Goal: Transaction & Acquisition: Obtain resource

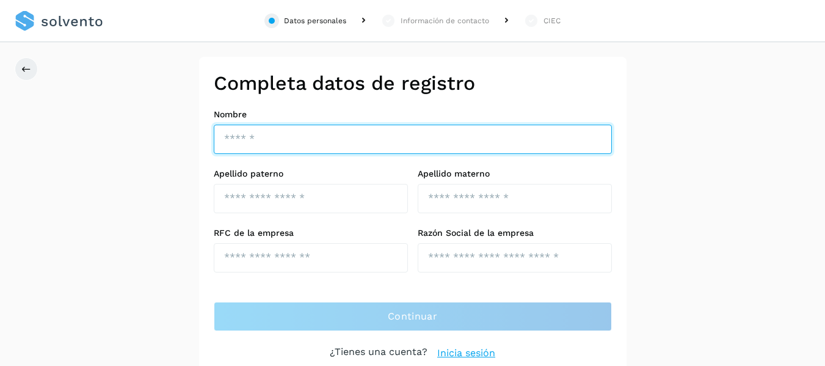
click at [289, 131] on input "text" at bounding box center [413, 139] width 398 height 29
type input "*******"
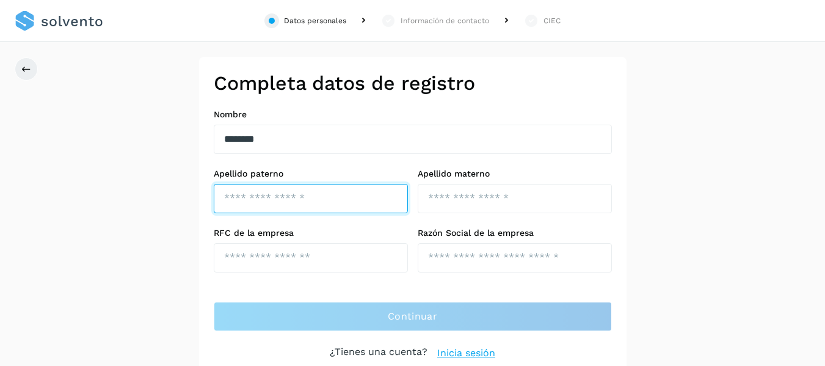
click at [286, 205] on input "text" at bounding box center [311, 198] width 194 height 29
type input "******"
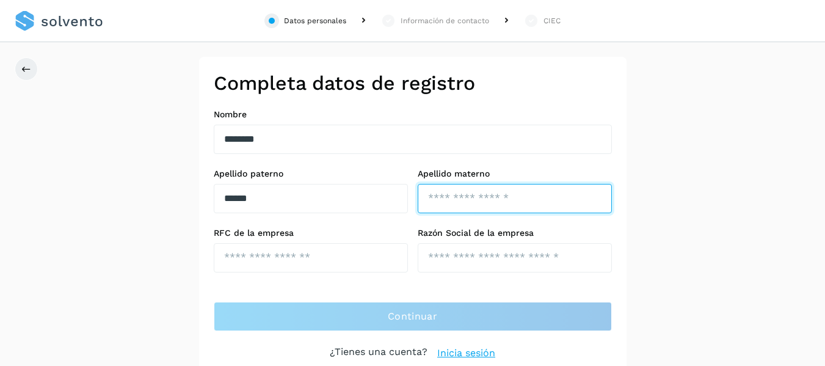
click at [442, 201] on input "text" at bounding box center [515, 198] width 194 height 29
type input "*****"
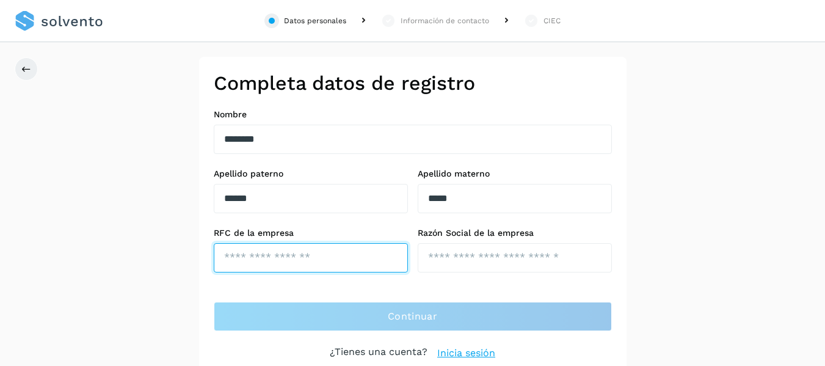
click at [349, 250] on input "text" at bounding box center [311, 257] width 194 height 29
type input "**********"
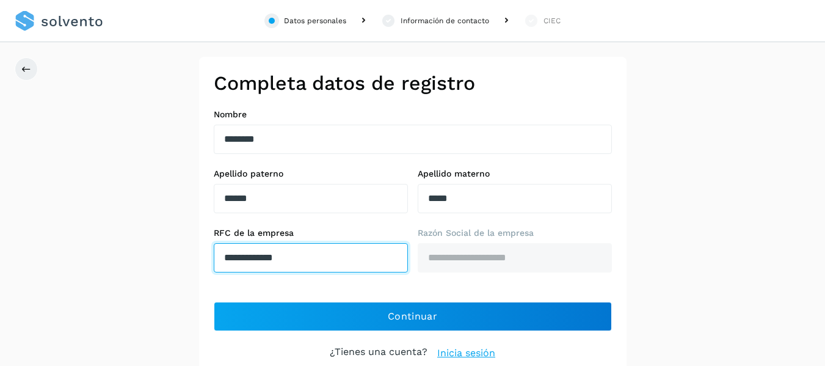
type input "**********"
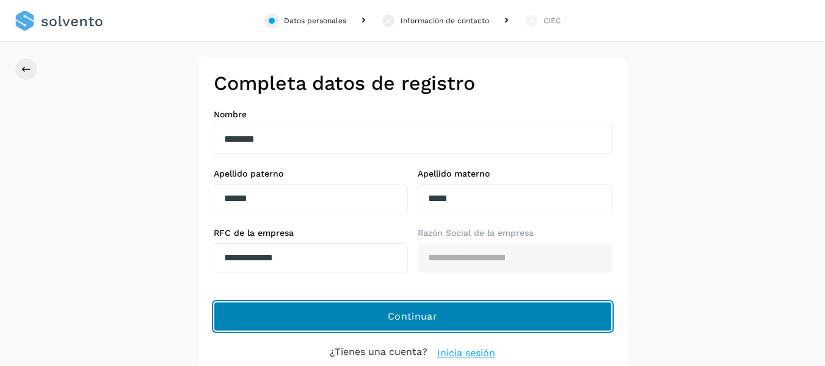
click at [404, 318] on span "Continuar" at bounding box center [412, 316] width 49 height 13
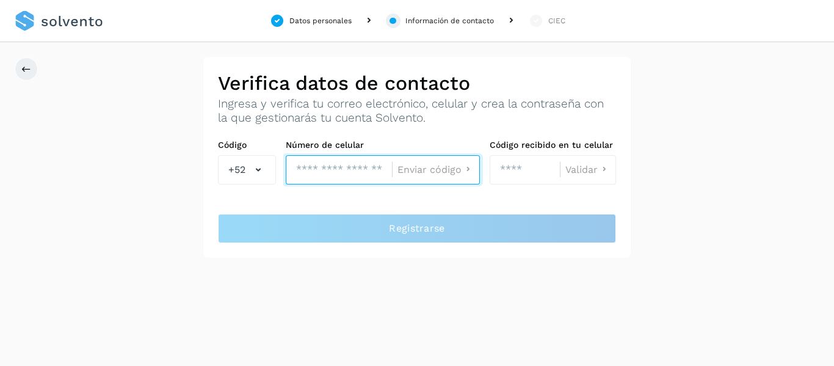
click at [342, 169] on input "tel" at bounding box center [339, 169] width 106 height 29
type input "**********"
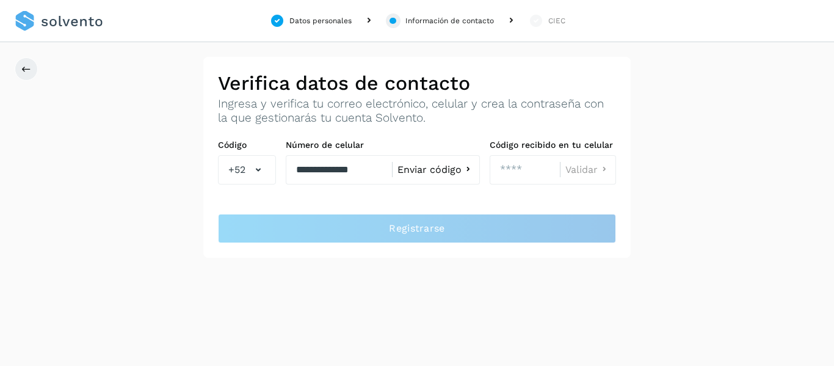
click at [466, 169] on icon at bounding box center [468, 169] width 13 height 13
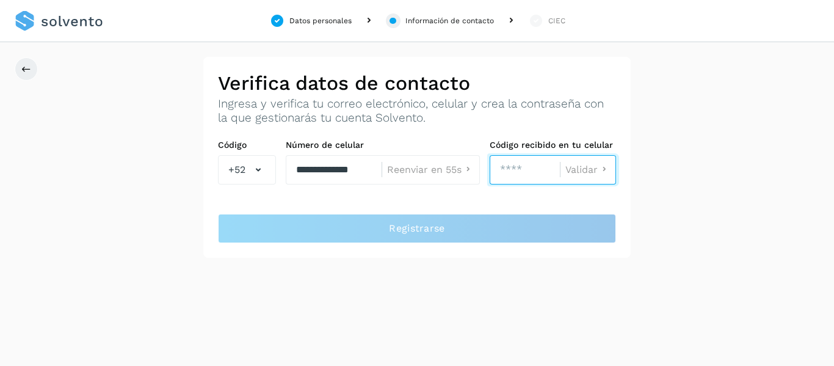
click at [533, 171] on input "number" at bounding box center [525, 169] width 70 height 29
type input "****"
click at [600, 170] on icon at bounding box center [604, 169] width 13 height 13
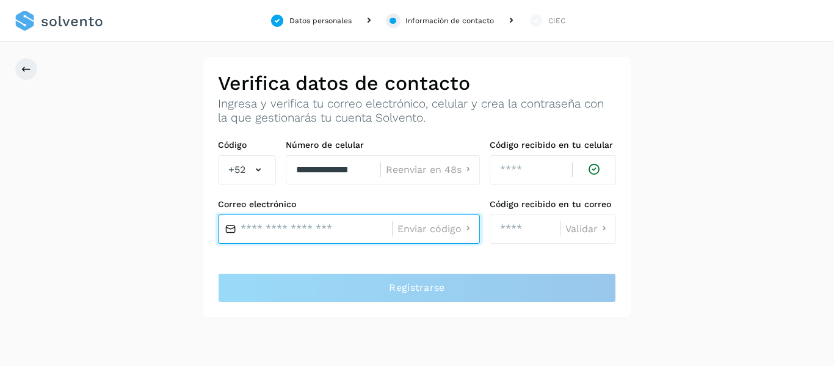
click at [326, 232] on input "text" at bounding box center [305, 228] width 174 height 29
type input "*"
click at [349, 228] on input "text" at bounding box center [305, 228] width 174 height 29
type input "**********"
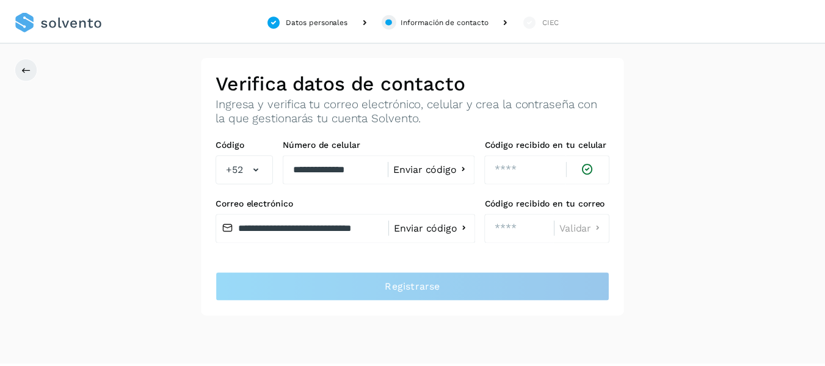
scroll to position [0, 0]
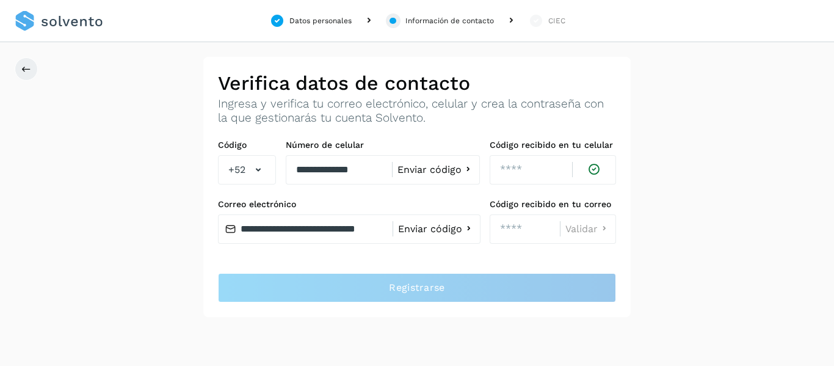
click at [446, 228] on span "Enviar código" at bounding box center [430, 229] width 64 height 10
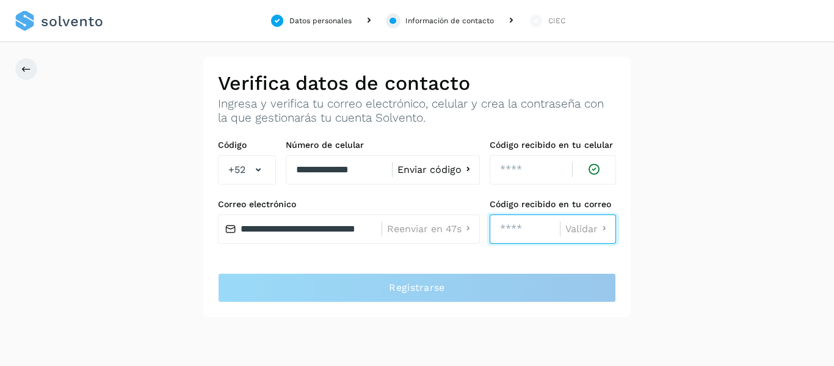
click at [520, 227] on input "number" at bounding box center [525, 228] width 70 height 29
type input "****"
click at [594, 230] on span "Validar" at bounding box center [582, 229] width 32 height 10
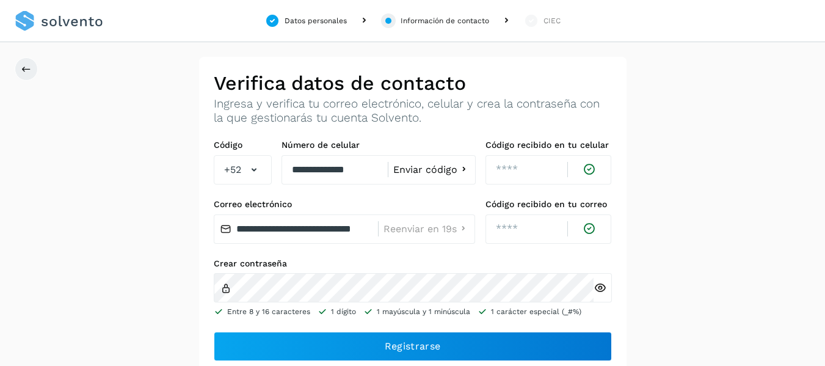
click at [599, 285] on icon at bounding box center [600, 288] width 13 height 13
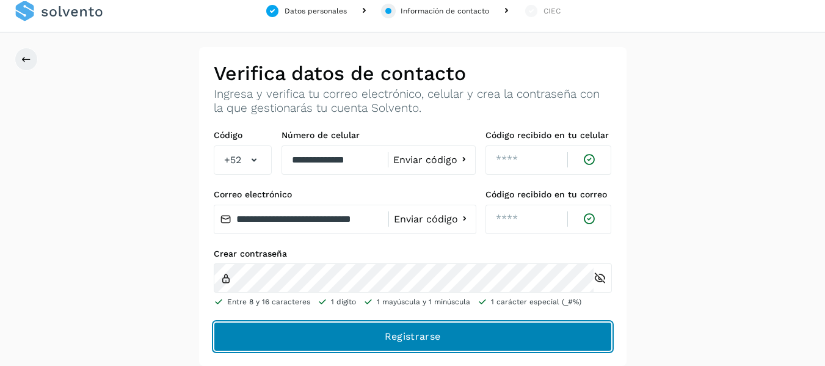
click at [453, 332] on button "Registrarse" at bounding box center [413, 336] width 398 height 29
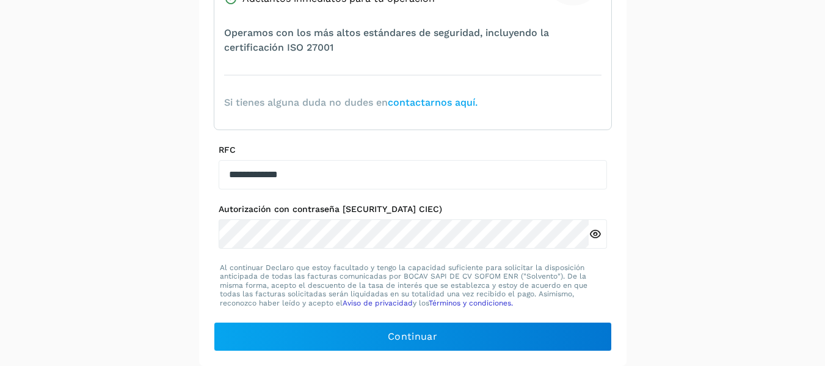
scroll to position [272, 0]
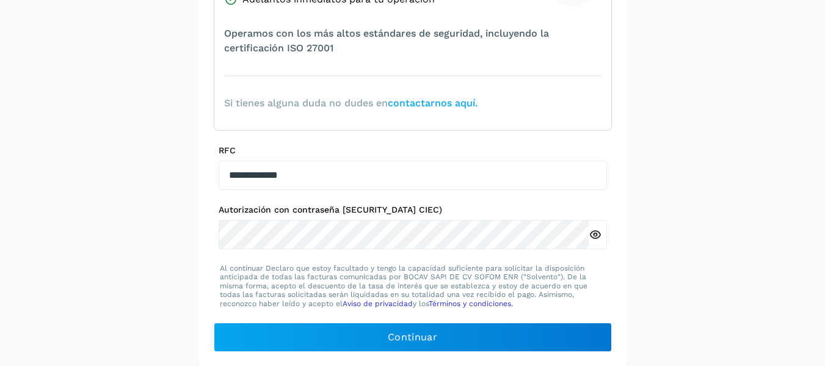
click at [589, 231] on icon at bounding box center [595, 234] width 13 height 13
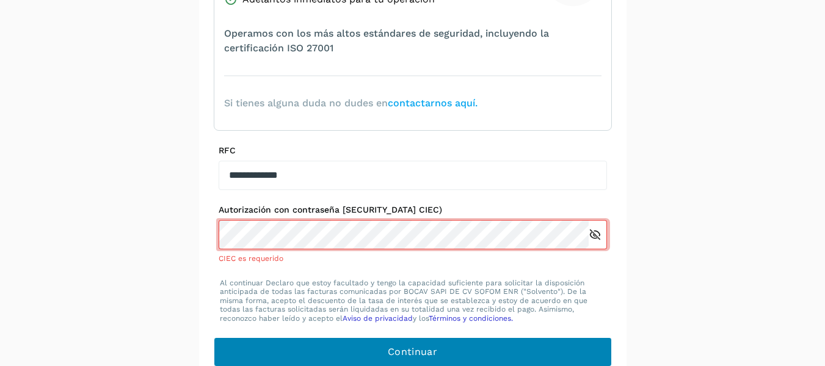
click at [361, 336] on div "**********" at bounding box center [412, 83] width 427 height 596
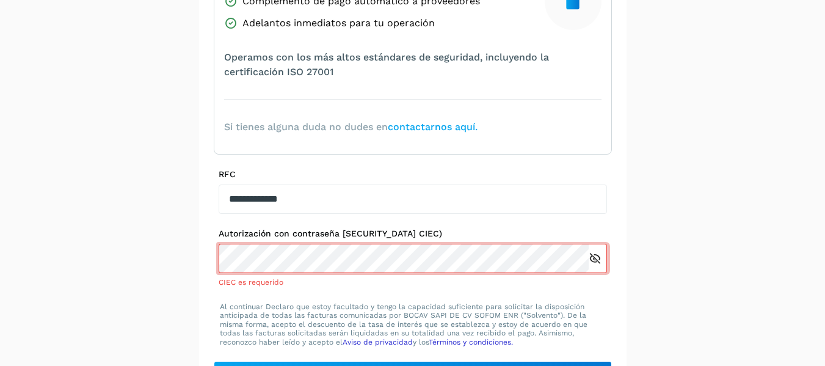
scroll to position [249, 0]
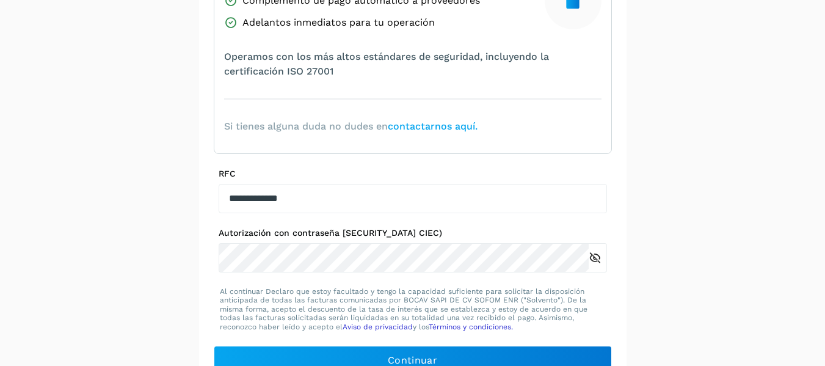
click at [597, 252] on icon at bounding box center [595, 258] width 13 height 13
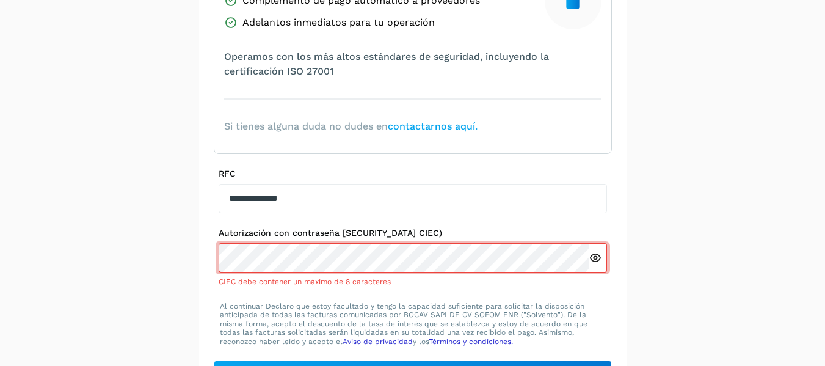
click at [597, 252] on icon at bounding box center [595, 258] width 13 height 13
click at [592, 258] on icon at bounding box center [595, 258] width 13 height 13
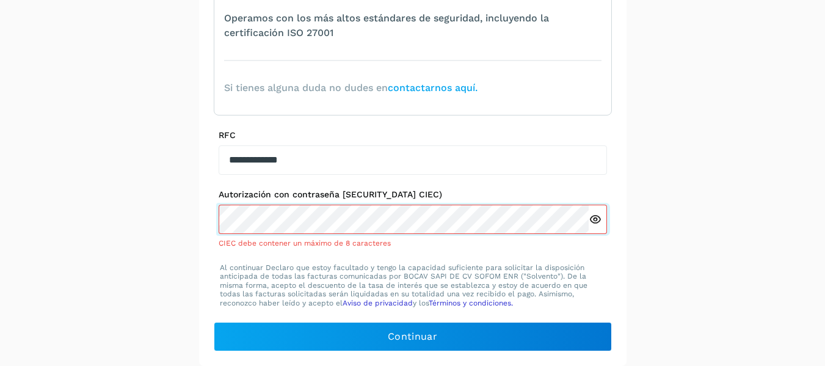
scroll to position [272, 0]
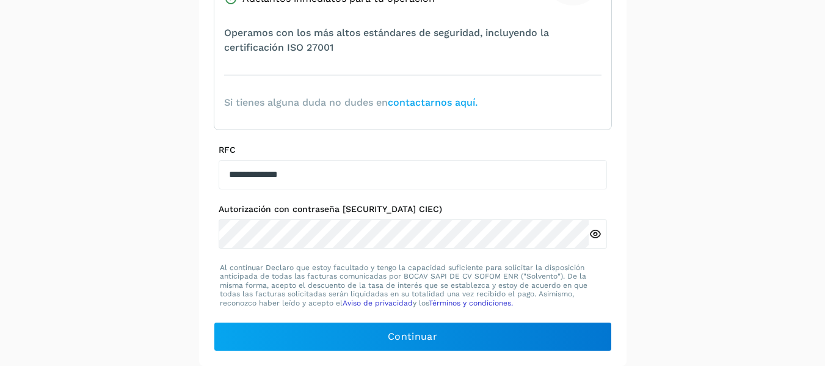
click at [593, 238] on icon at bounding box center [595, 234] width 13 height 13
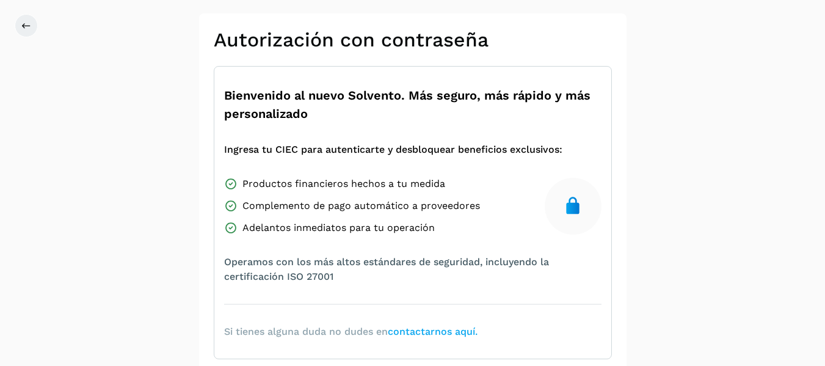
scroll to position [0, 0]
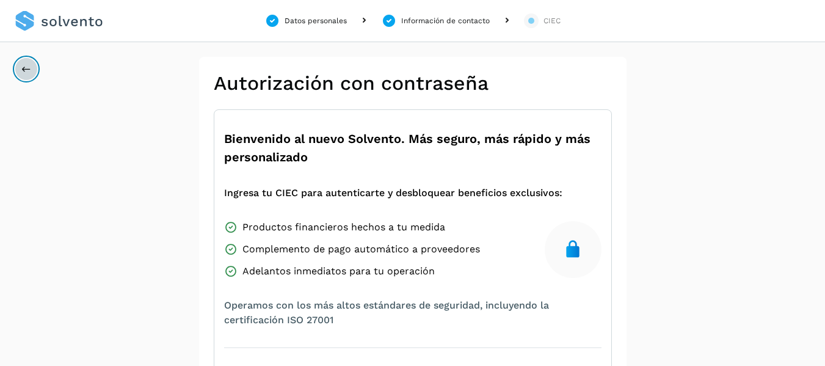
click at [24, 63] on button at bounding box center [26, 68] width 23 height 23
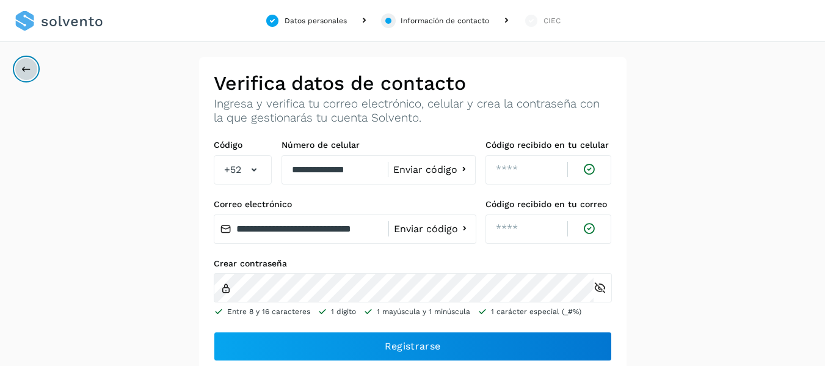
scroll to position [10, 0]
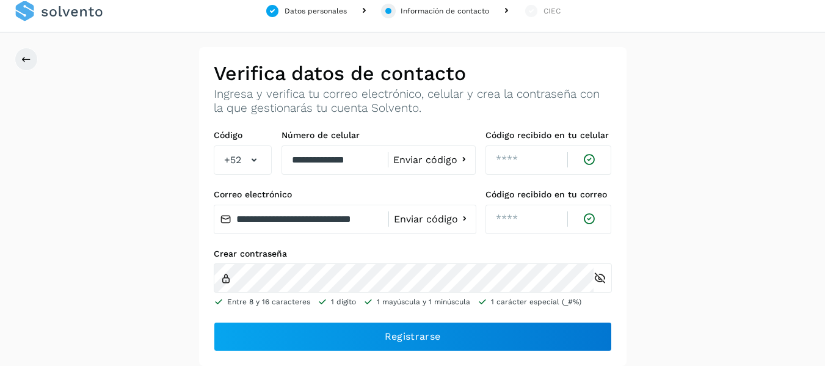
click at [718, 247] on div "**********" at bounding box center [412, 206] width 825 height 319
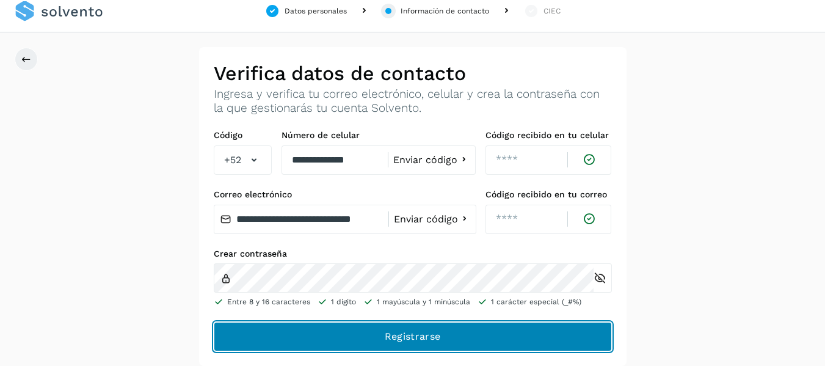
click at [434, 338] on span "Registrarse" at bounding box center [413, 336] width 56 height 13
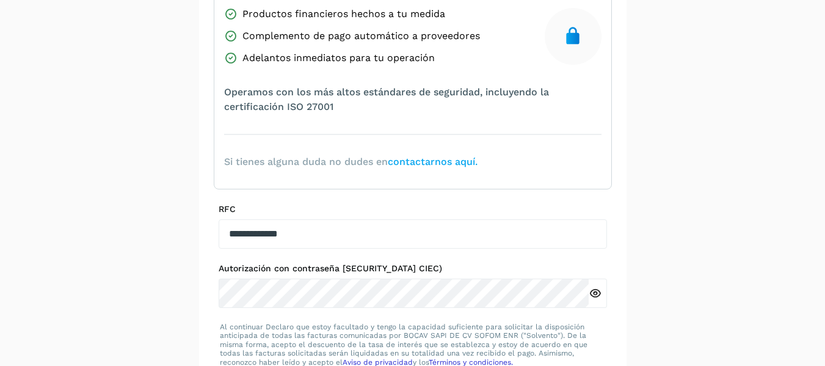
scroll to position [272, 0]
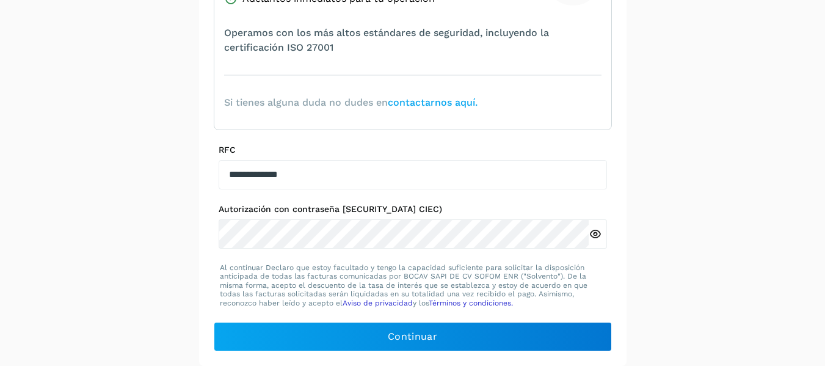
click at [597, 232] on icon at bounding box center [595, 234] width 13 height 13
click at [594, 235] on icon at bounding box center [595, 234] width 13 height 13
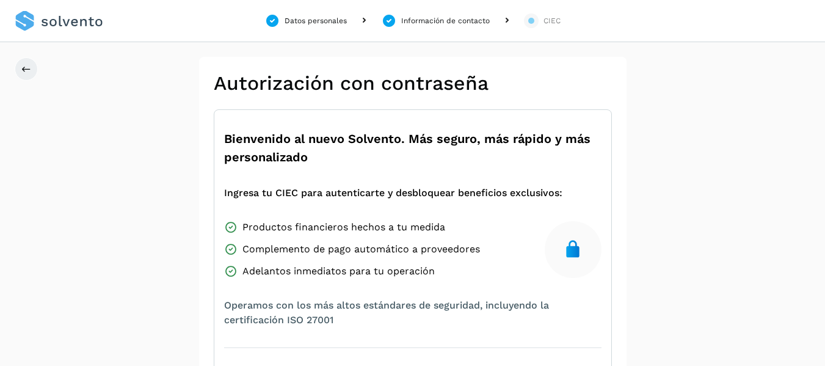
scroll to position [10, 0]
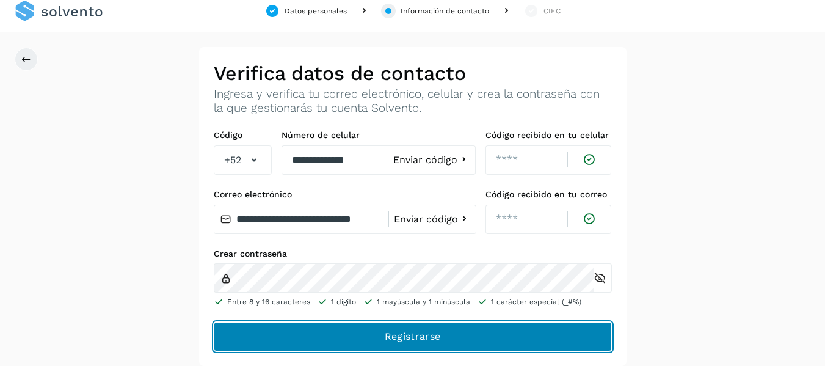
click at [404, 332] on span "Registrarse" at bounding box center [413, 336] width 56 height 13
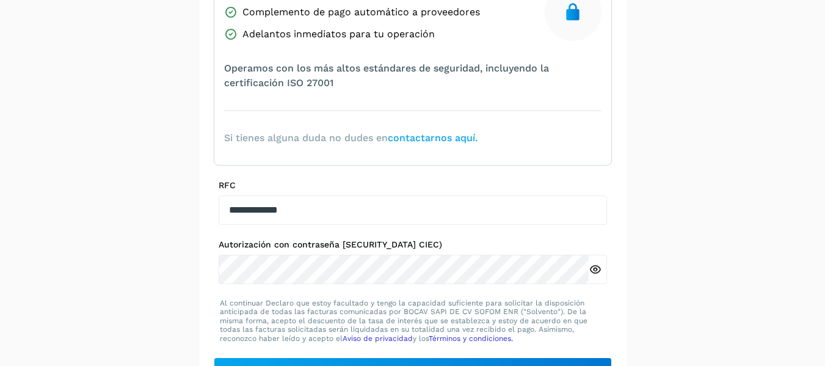
scroll to position [272, 0]
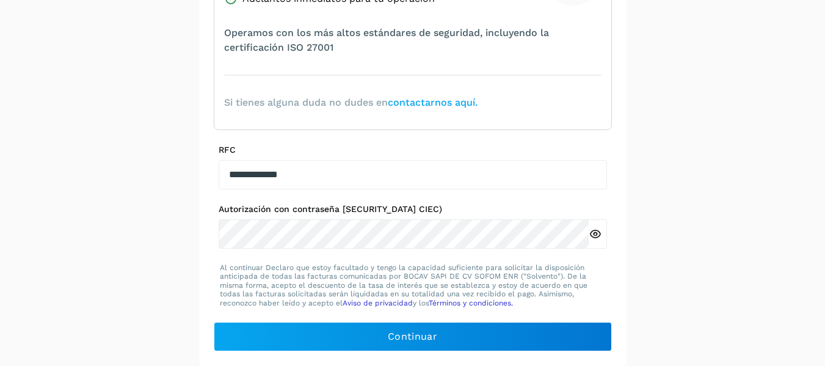
scroll to position [10, 0]
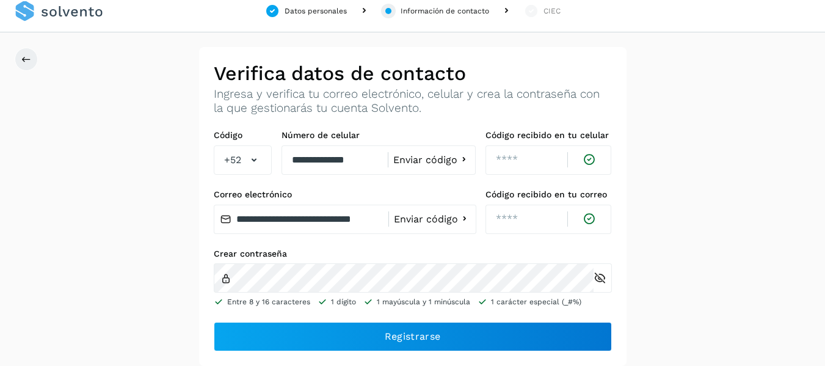
click at [599, 282] on icon at bounding box center [600, 278] width 13 height 13
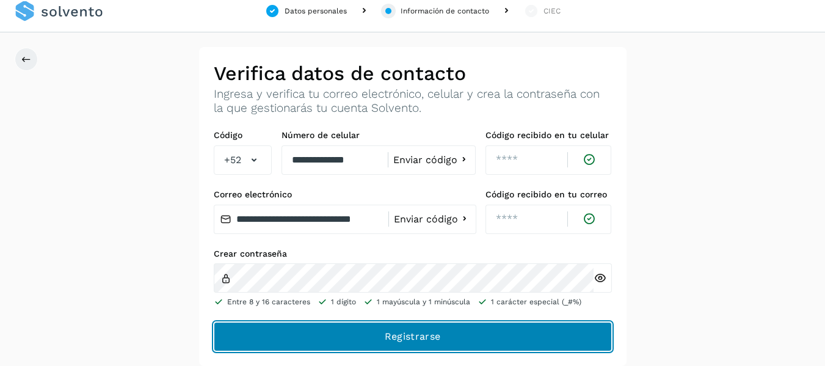
click at [384, 336] on button "Registrarse" at bounding box center [413, 336] width 398 height 29
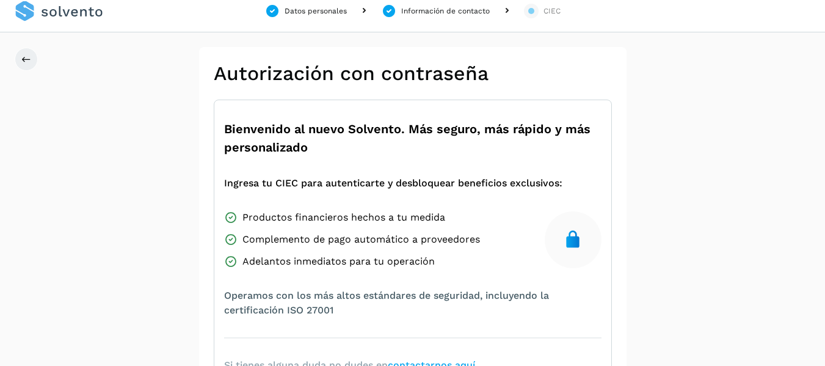
scroll to position [272, 0]
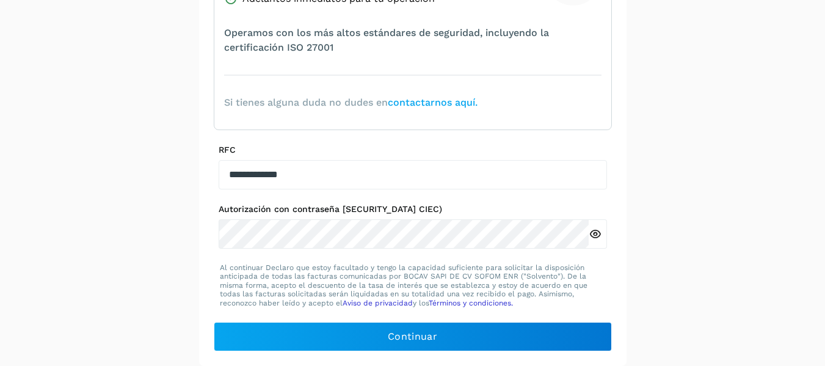
click at [594, 235] on icon at bounding box center [595, 234] width 13 height 13
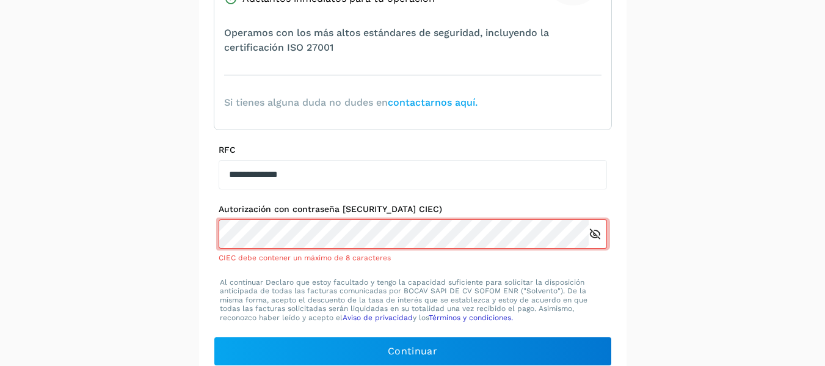
click at [308, 262] on div "CIEC debe contener un máximo de 8 caracteres" at bounding box center [413, 257] width 388 height 11
click at [598, 238] on icon at bounding box center [595, 234] width 13 height 13
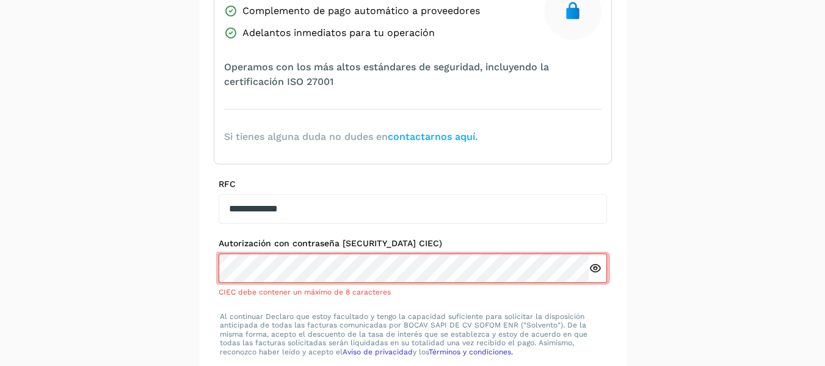
scroll to position [287, 0]
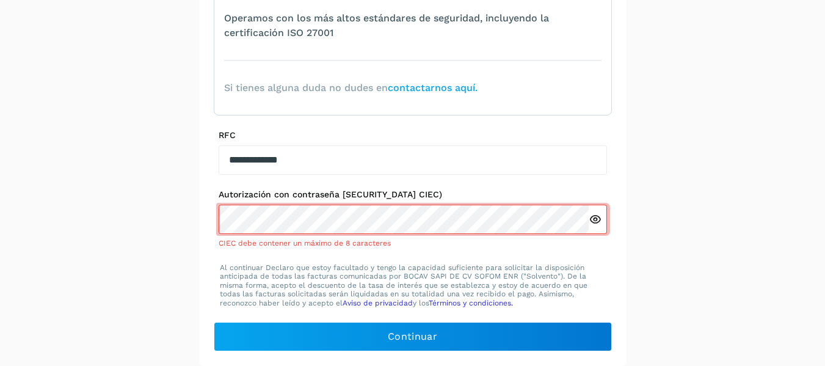
scroll to position [10, 0]
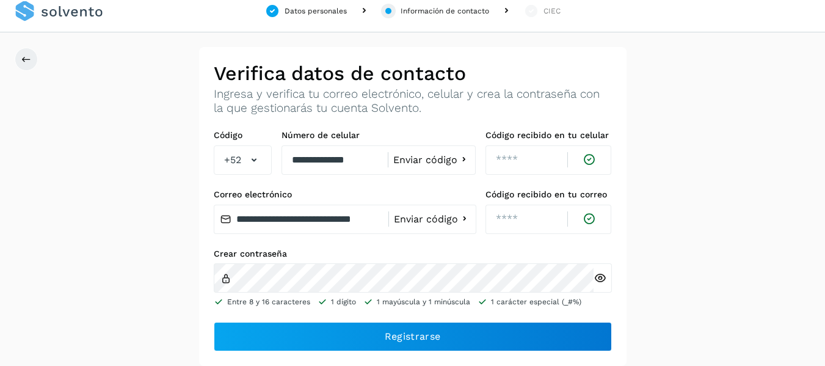
click at [600, 279] on icon at bounding box center [600, 278] width 13 height 13
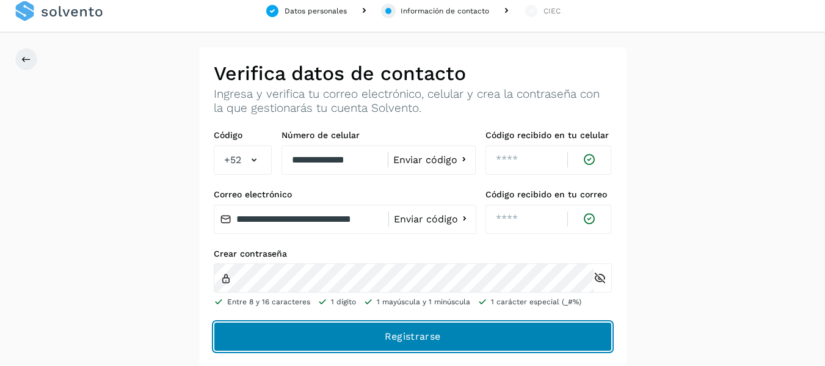
click at [382, 341] on button "Registrarse" at bounding box center [413, 336] width 398 height 29
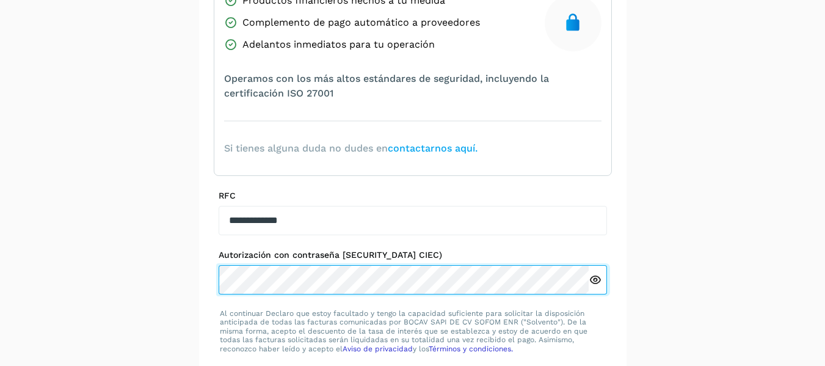
scroll to position [272, 0]
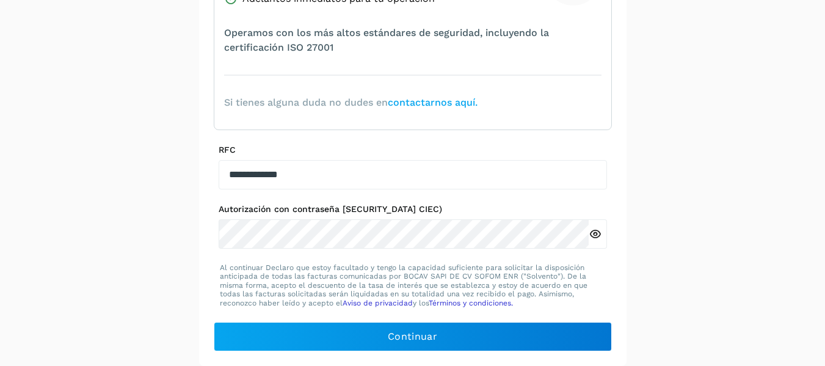
click at [592, 231] on icon at bounding box center [595, 234] width 13 height 13
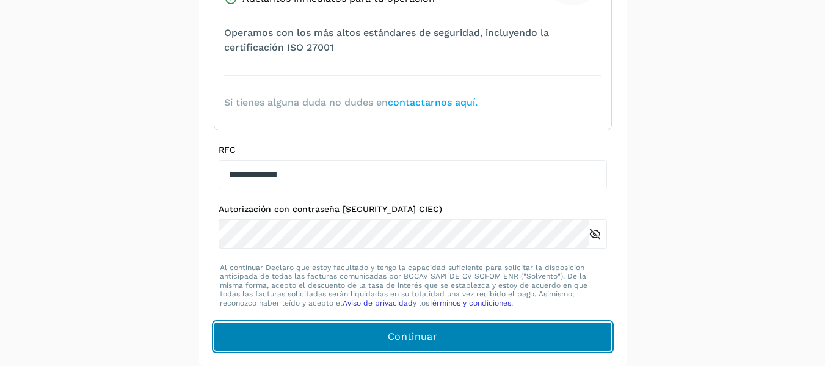
click at [442, 335] on button "Continuar" at bounding box center [413, 336] width 398 height 29
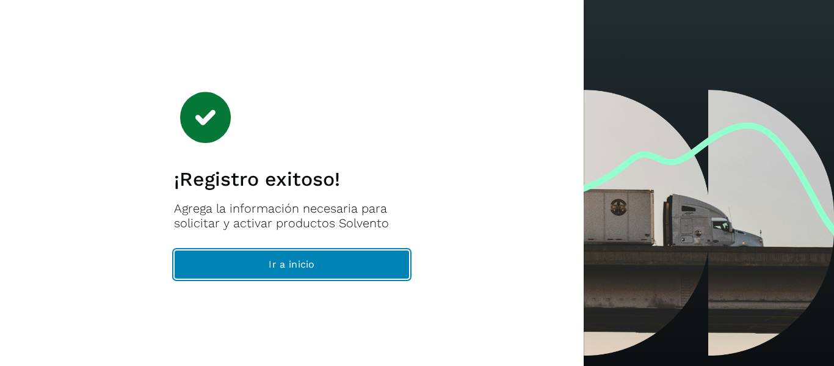
click at [329, 263] on button "Ir a inicio" at bounding box center [292, 264] width 236 height 29
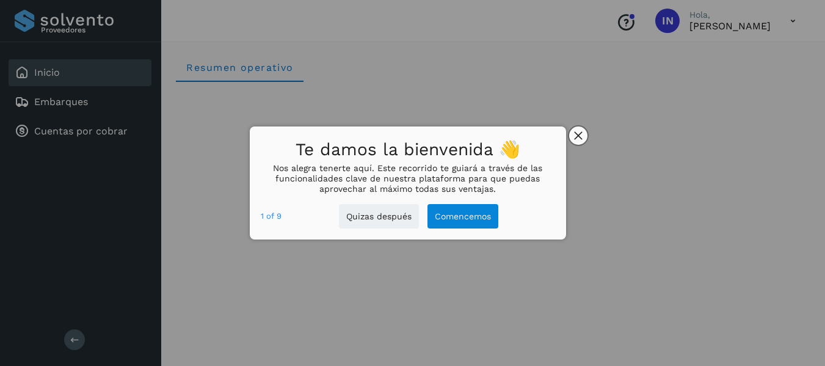
click at [583, 135] on icon "close," at bounding box center [578, 135] width 9 height 9
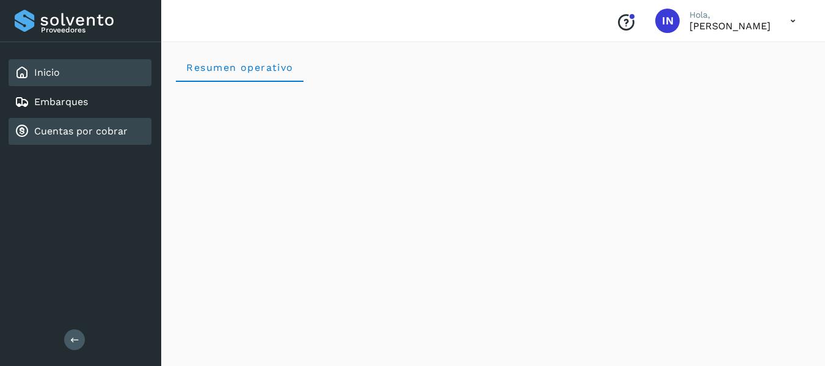
click at [77, 134] on link "Cuentas por cobrar" at bounding box center [80, 131] width 93 height 12
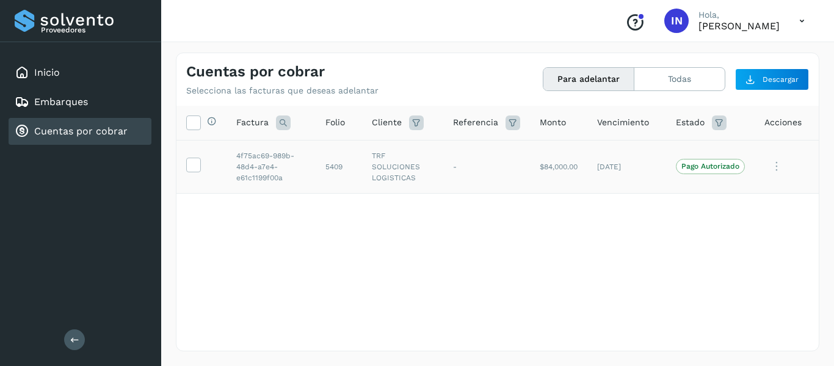
click at [776, 166] on icon at bounding box center [777, 166] width 24 height 25
click at [526, 283] on div at bounding box center [417, 183] width 834 height 366
click at [249, 120] on span "Factura" at bounding box center [252, 122] width 32 height 13
click at [191, 122] on icon at bounding box center [193, 121] width 13 height 13
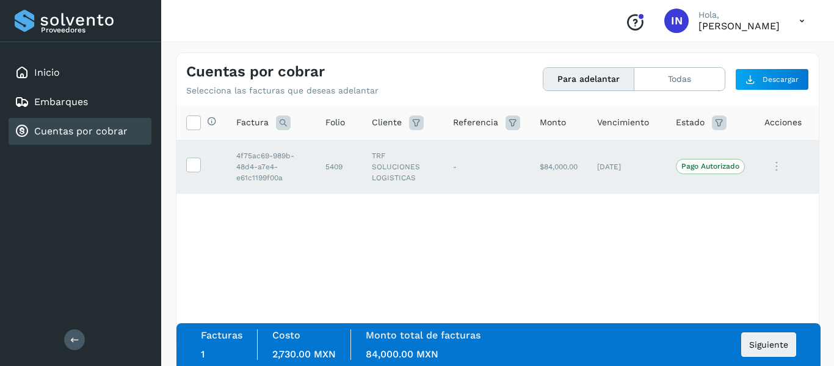
click at [329, 253] on div "Selecciona todas las facturas disponibles para adelanto Factura Folio Cliente R…" at bounding box center [497, 203] width 642 height 195
click at [566, 270] on div "Selecciona todas las facturas disponibles para adelanto Factura Folio Cliente R…" at bounding box center [497, 203] width 642 height 195
click at [194, 118] on icon at bounding box center [193, 121] width 13 height 13
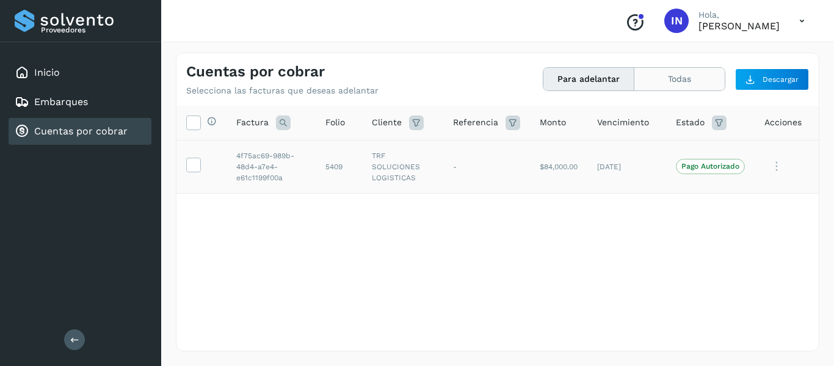
click at [668, 74] on button "Todas" at bounding box center [680, 79] width 90 height 23
click at [597, 85] on button "Para adelantar" at bounding box center [589, 79] width 91 height 23
click at [661, 86] on button "Todas" at bounding box center [680, 79] width 90 height 23
click at [598, 76] on button "Para adelantar" at bounding box center [589, 79] width 91 height 23
click at [774, 169] on icon at bounding box center [777, 166] width 24 height 25
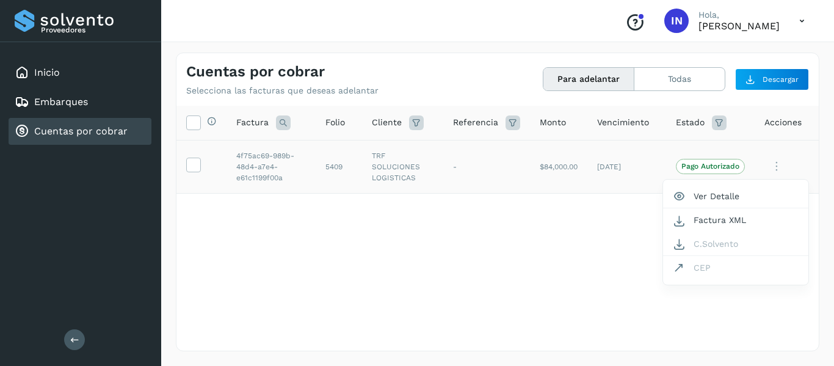
click at [460, 282] on div at bounding box center [417, 183] width 834 height 366
click at [281, 125] on icon at bounding box center [283, 122] width 15 height 15
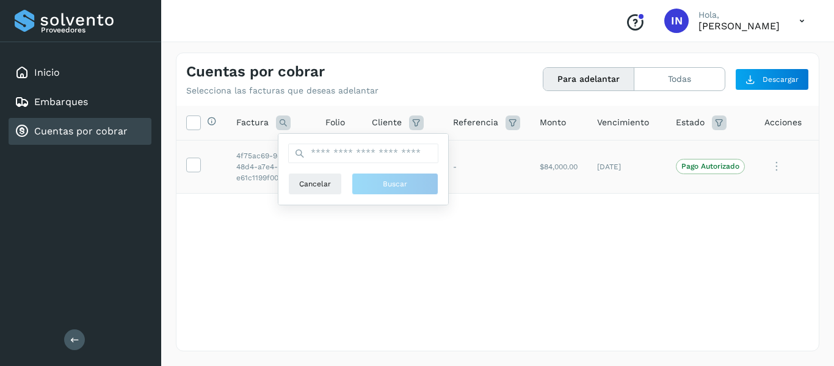
click at [437, 274] on div "Selecciona todas las facturas disponibles para adelanto Factura Cancelar Buscar…" at bounding box center [497, 203] width 642 height 195
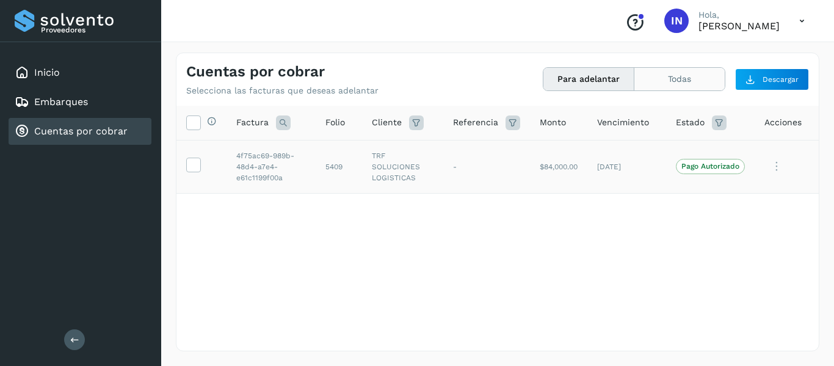
click at [687, 81] on button "Todas" at bounding box center [680, 79] width 90 height 23
click at [583, 82] on button "Para adelantar" at bounding box center [589, 79] width 91 height 23
click at [191, 165] on icon at bounding box center [193, 164] width 13 height 13
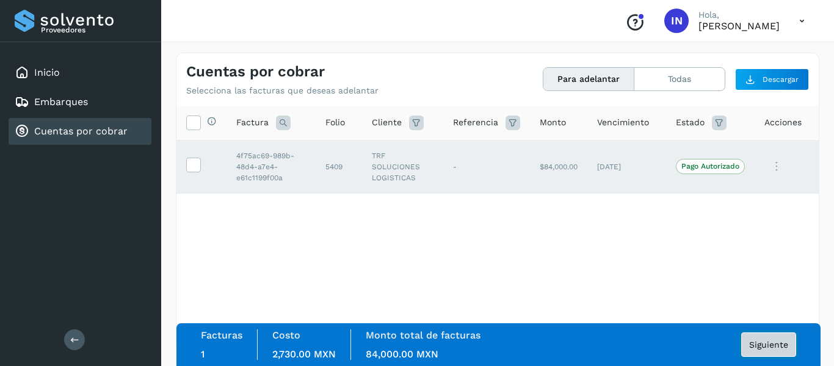
click at [775, 344] on span "Siguiente" at bounding box center [768, 344] width 39 height 9
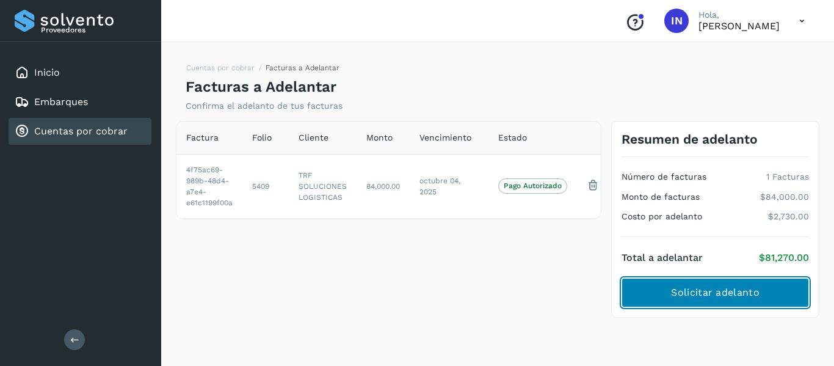
click at [743, 288] on span "Solicitar adelanto" at bounding box center [715, 292] width 88 height 13
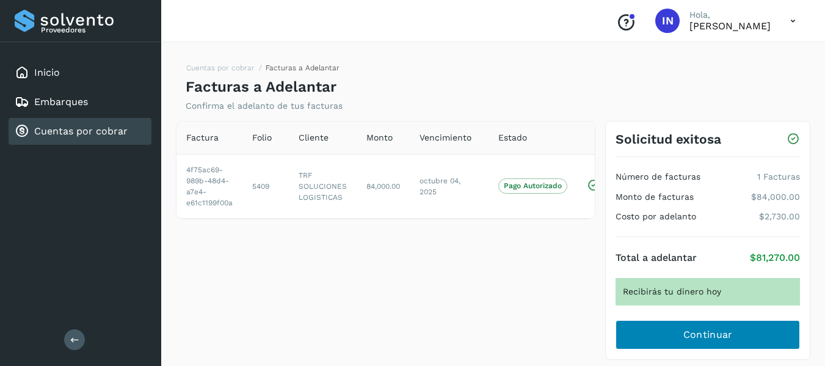
scroll to position [23, 0]
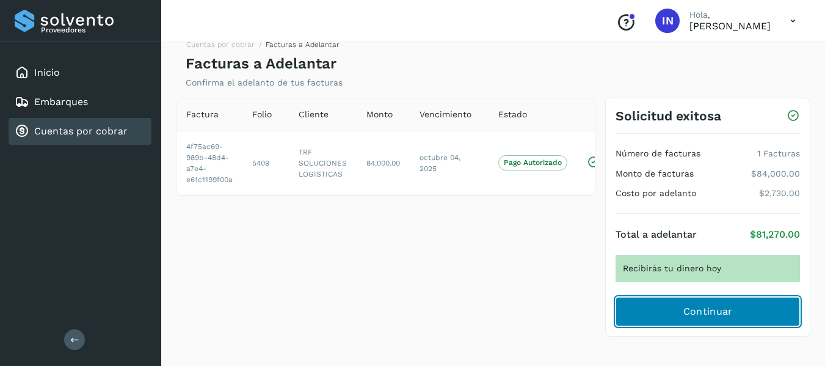
click at [718, 313] on span "Continuar" at bounding box center [707, 311] width 49 height 13
